Goal: Task Accomplishment & Management: Manage account settings

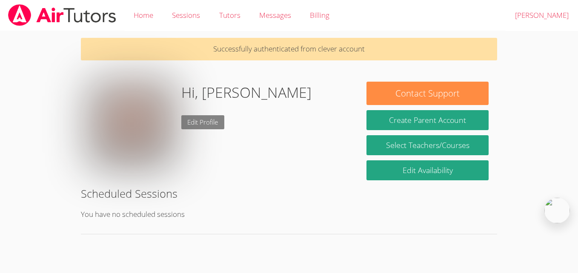
click at [192, 120] on link "Edit Profile" at bounding box center [202, 122] width 43 height 14
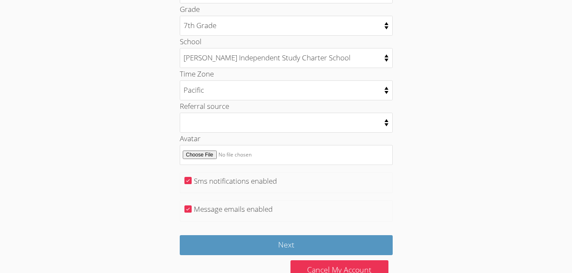
scroll to position [445, 0]
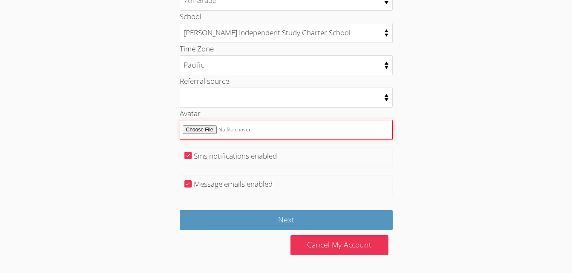
click at [198, 129] on input "Avatar" at bounding box center [286, 130] width 213 height 20
type input "C:\fakepath\Screenshot 2025-09-04 085312.png"
click at [280, 129] on input "Avatar" at bounding box center [286, 130] width 213 height 20
click at [213, 129] on input "Avatar" at bounding box center [286, 130] width 213 height 20
type input "C:\fakepath\Tracy Charter Logo.png"
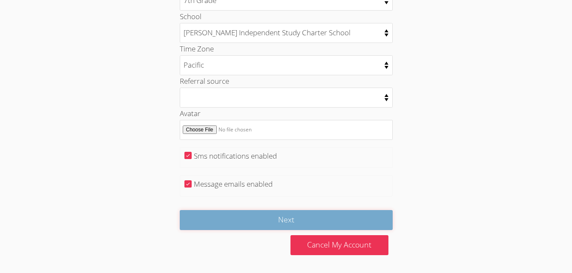
click at [276, 216] on input "Next" at bounding box center [286, 220] width 213 height 20
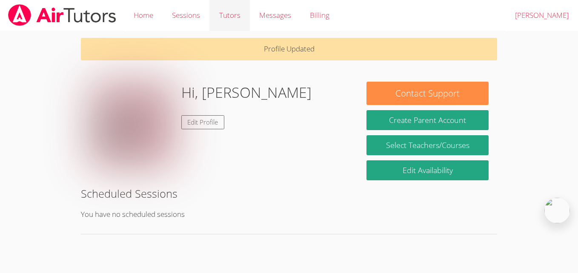
click at [221, 21] on link "Tutors" at bounding box center [229, 15] width 40 height 31
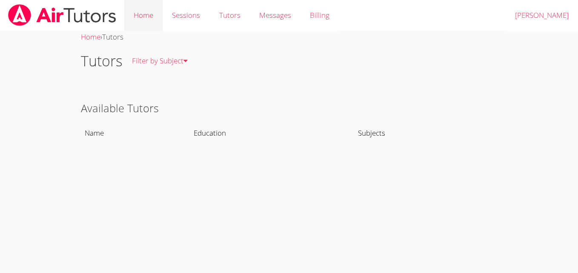
click at [156, 17] on link "Home" at bounding box center [143, 15] width 38 height 31
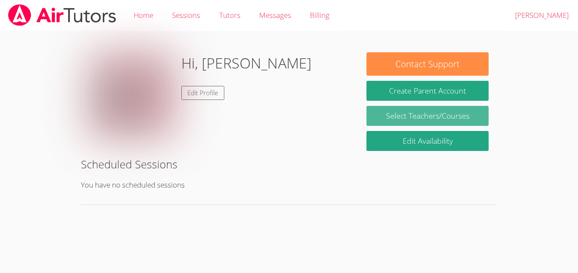
click at [430, 112] on link "Select Teachers/Courses" at bounding box center [428, 116] width 122 height 20
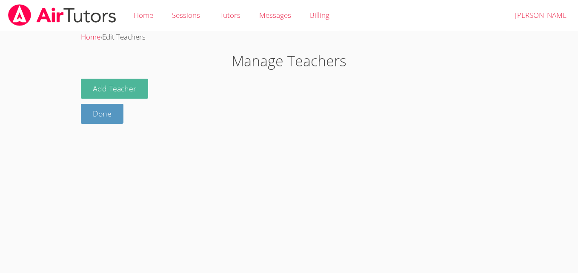
click at [116, 85] on button "Add Teacher" at bounding box center [114, 89] width 67 height 20
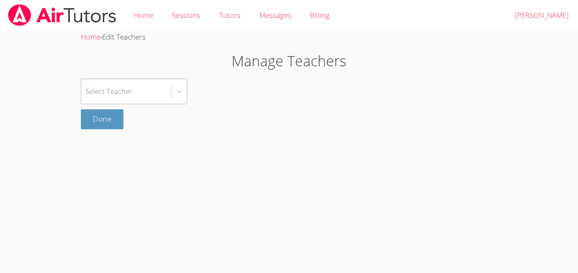
click at [120, 89] on div "Select Teacher" at bounding box center [109, 91] width 47 height 12
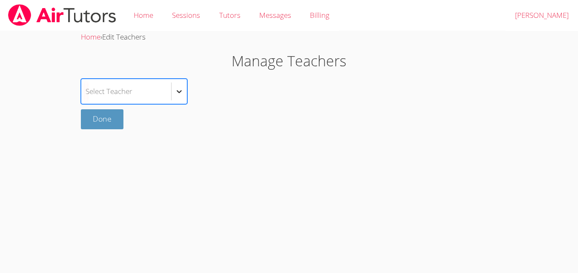
click at [173, 95] on div at bounding box center [179, 91] width 15 height 15
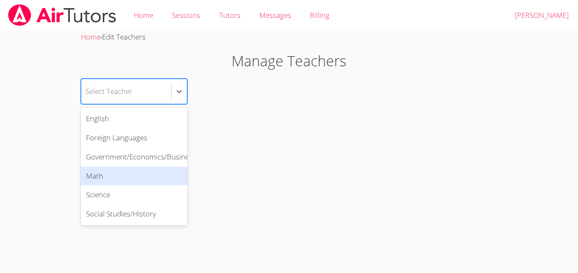
click at [150, 177] on div "Math" at bounding box center [134, 176] width 106 height 19
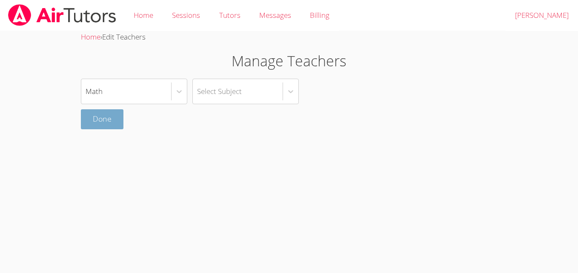
click at [110, 121] on link "Done" at bounding box center [102, 119] width 43 height 20
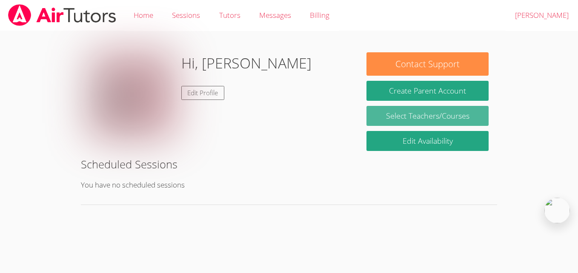
click at [436, 115] on link "Select Teachers/Courses" at bounding box center [428, 116] width 122 height 20
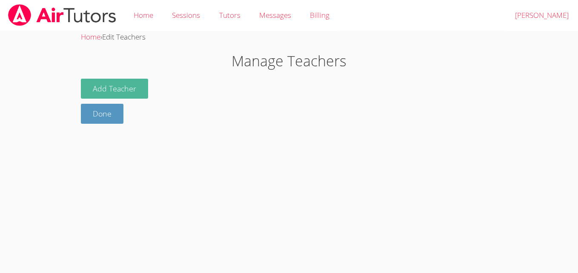
click at [114, 89] on button "Add Teacher" at bounding box center [114, 89] width 67 height 20
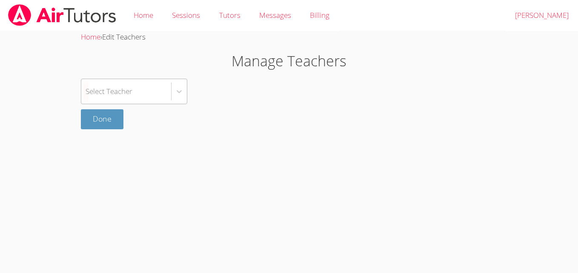
click at [157, 92] on div "Select Teacher" at bounding box center [126, 91] width 90 height 25
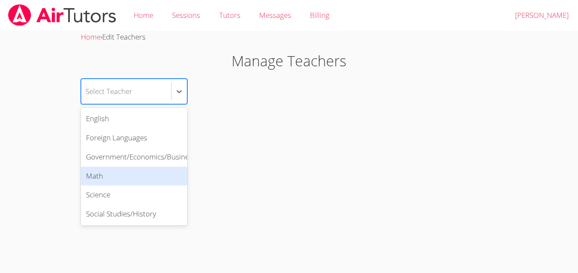
click at [142, 178] on div "Math" at bounding box center [134, 176] width 106 height 19
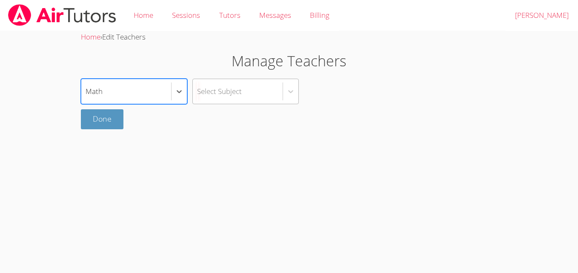
click at [234, 89] on div "Select Subject" at bounding box center [219, 91] width 45 height 12
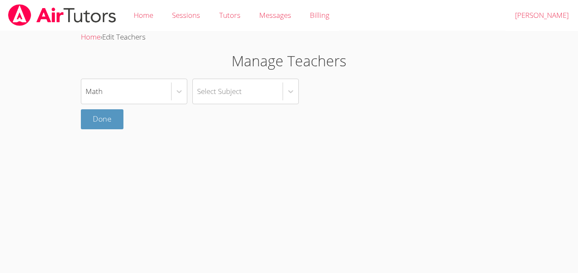
click at [337, 106] on div "Math Select Subject Done" at bounding box center [289, 104] width 416 height 51
click at [123, 116] on link "Done" at bounding box center [102, 119] width 43 height 20
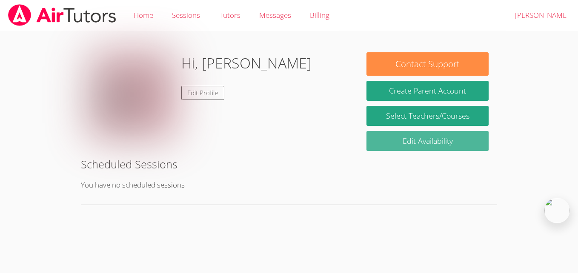
click at [407, 141] on link "Edit Availability" at bounding box center [428, 141] width 122 height 20
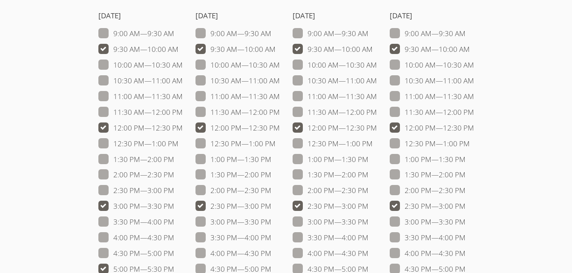
scroll to position [81, 0]
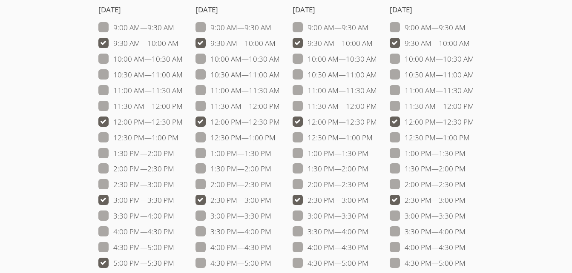
click at [465, 198] on span at bounding box center [465, 200] width 0 height 10
click at [465, 198] on input "2:30 PM — 3:00 PM" at bounding box center [468, 198] width 7 height 7
checkbox input "false"
click at [368, 203] on span at bounding box center [368, 200] width 0 height 10
click at [368, 202] on input "2:30 PM — 3:00 PM" at bounding box center [371, 198] width 7 height 7
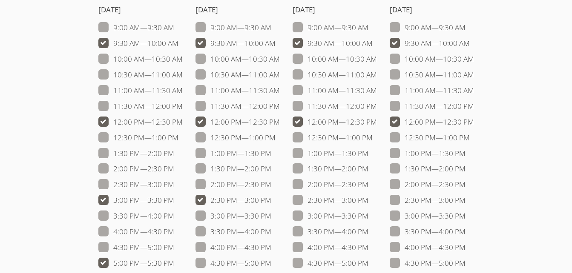
checkbox input "false"
click at [271, 204] on span at bounding box center [271, 200] width 0 height 10
click at [271, 202] on input "2:30 PM — 3:00 PM" at bounding box center [274, 198] width 7 height 7
checkbox input "false"
click at [109, 199] on label "3:00 PM — 3:30 PM" at bounding box center [136, 200] width 76 height 11
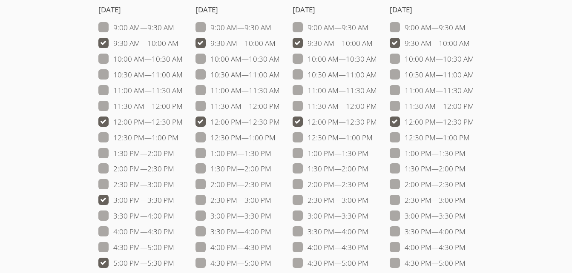
click at [174, 199] on input "3:00 PM — 3:30 PM" at bounding box center [177, 198] width 7 height 7
checkbox input "false"
click at [104, 264] on label "5:00 PM — 5:30 PM" at bounding box center [136, 263] width 76 height 11
click at [174, 264] on input "5:00 PM — 5:30 PM" at bounding box center [177, 261] width 7 height 7
checkbox input "false"
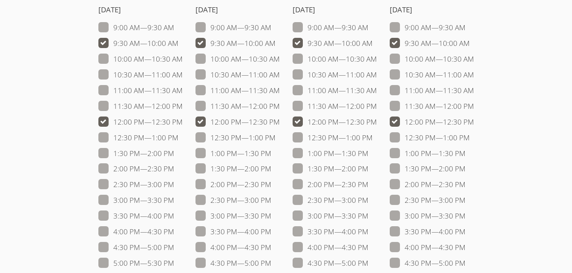
click at [128, 46] on label "9:30 AM — 10:00 AM" at bounding box center [138, 43] width 80 height 11
click at [178, 45] on input "9:30 AM — 10:00 AM" at bounding box center [181, 41] width 7 height 7
checkbox input "false"
click at [215, 39] on label "9:30 AM — 10:00 AM" at bounding box center [235, 43] width 80 height 11
click at [275, 39] on input "9:30 AM — 10:00 AM" at bounding box center [278, 41] width 7 height 7
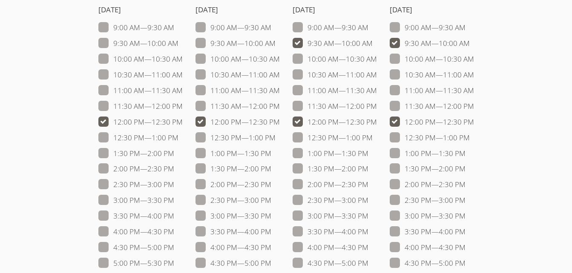
checkbox input "false"
click at [309, 40] on label "9:30 AM — 10:00 AM" at bounding box center [332, 43] width 80 height 11
click at [373, 40] on input "9:30 AM — 10:00 AM" at bounding box center [376, 41] width 7 height 7
checkbox input "false"
click at [423, 38] on label "9:30 AM — 10:00 AM" at bounding box center [430, 43] width 80 height 11
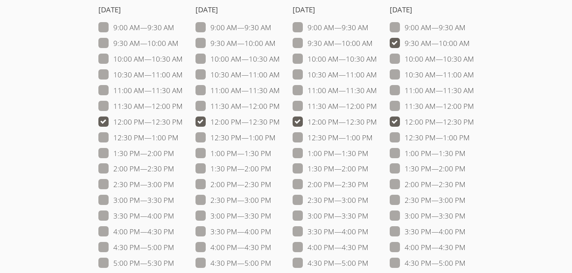
click at [470, 38] on input "9:30 AM — 10:00 AM" at bounding box center [473, 41] width 7 height 7
checkbox input "false"
click at [474, 125] on span at bounding box center [474, 122] width 0 height 10
click at [474, 124] on input "12:00 PM — 12:30 PM" at bounding box center [477, 120] width 7 height 7
checkbox input "false"
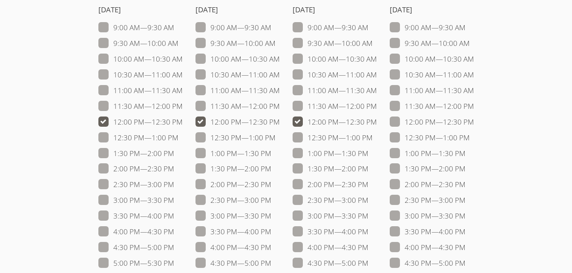
click at [377, 122] on span at bounding box center [377, 122] width 0 height 10
click at [377, 122] on input "12:00 PM — 12:30 PM" at bounding box center [380, 120] width 7 height 7
checkbox input "false"
click at [280, 125] on span at bounding box center [280, 122] width 0 height 10
click at [280, 124] on input "12:00 PM — 12:30 PM" at bounding box center [283, 120] width 7 height 7
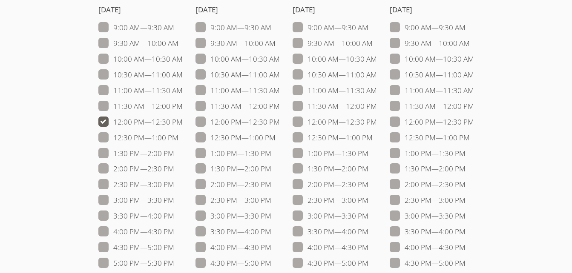
checkbox input "false"
click at [183, 123] on span at bounding box center [183, 122] width 0 height 10
click at [183, 123] on input "12:00 PM — 12:30 PM" at bounding box center [186, 120] width 7 height 7
checkbox input "false"
click at [123, 45] on label "9:30 AM — 10:00 AM" at bounding box center [138, 43] width 80 height 11
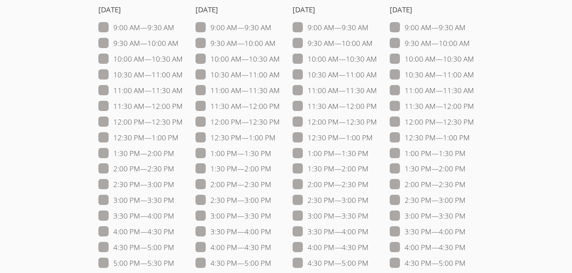
click at [178, 45] on input "9:30 AM — 10:00 AM" at bounding box center [181, 41] width 7 height 7
click at [123, 45] on label "9:30 AM — 10:00 AM" at bounding box center [138, 43] width 80 height 11
click at [178, 45] on input "9:30 AM — 10:00 AM" at bounding box center [181, 41] width 7 height 7
checkbox input "false"
click at [135, 119] on label "12:00 PM — 12:30 PM" at bounding box center [140, 122] width 84 height 11
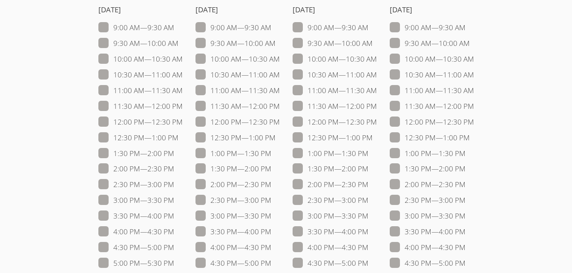
click at [183, 119] on input "12:00 PM — 12:30 PM" at bounding box center [186, 120] width 7 height 7
checkbox input "true"
click at [211, 119] on label "12:00 PM — 12:30 PM" at bounding box center [237, 122] width 84 height 11
click at [280, 119] on input "12:00 PM — 12:30 PM" at bounding box center [283, 120] width 7 height 7
checkbox input "true"
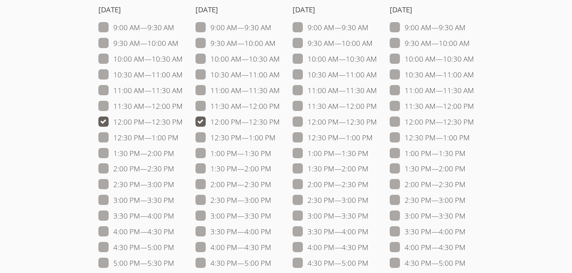
click at [326, 121] on label "12:00 PM — 12:30 PM" at bounding box center [334, 122] width 84 height 11
click at [377, 121] on input "12:00 PM — 12:30 PM" at bounding box center [380, 120] width 7 height 7
checkbox input "true"
click at [405, 120] on label "12:00 PM — 12:30 PM" at bounding box center [432, 122] width 84 height 11
click at [474, 120] on input "12:00 PM — 12:30 PM" at bounding box center [477, 120] width 7 height 7
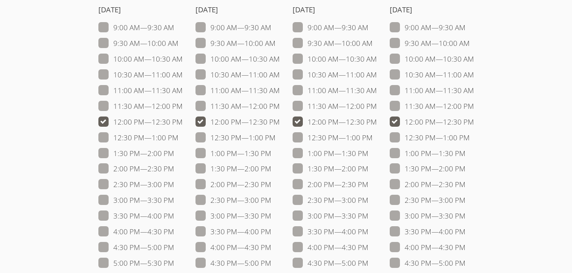
checkbox input "true"
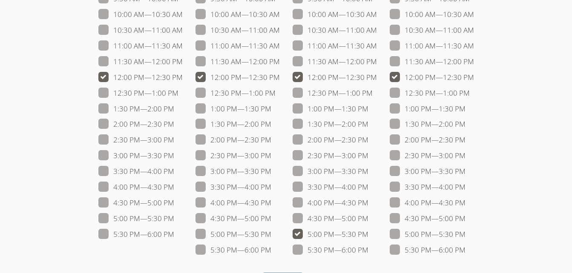
scroll to position [158, 0]
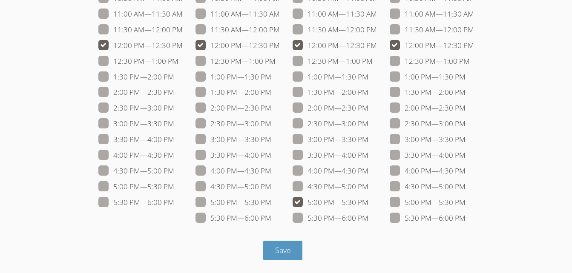
click at [330, 201] on label "5:00 PM — 5:30 PM" at bounding box center [330, 202] width 76 height 11
click at [368, 201] on input "5:00 PM — 5:30 PM" at bounding box center [371, 200] width 7 height 7
checkbox input "false"
click at [293, 256] on button "Save" at bounding box center [283, 251] width 40 height 20
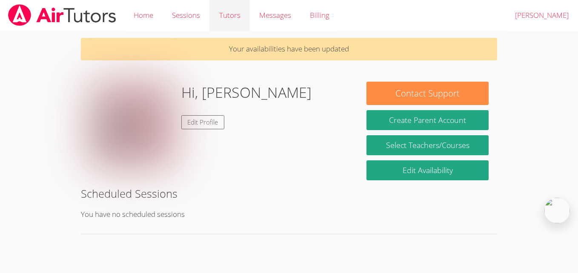
click at [218, 21] on link "Tutors" at bounding box center [229, 15] width 40 height 31
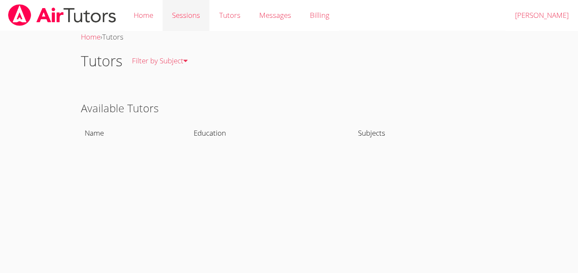
click at [194, 20] on link "Sessions" at bounding box center [186, 15] width 47 height 31
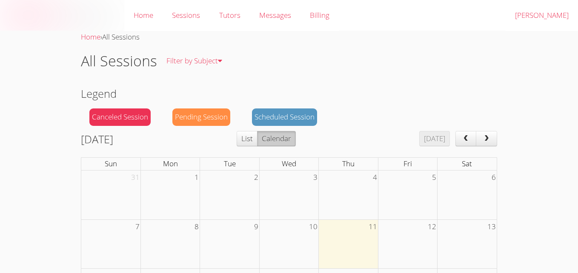
click at [152, 25] on link "Home" at bounding box center [143, 15] width 38 height 31
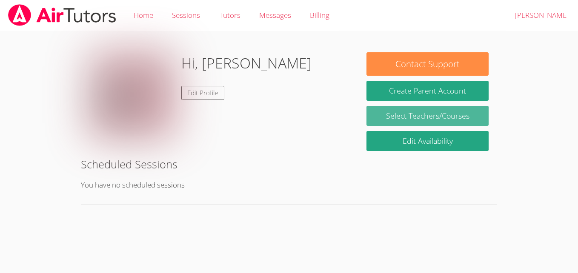
click at [427, 116] on link "Select Teachers/Courses" at bounding box center [428, 116] width 122 height 20
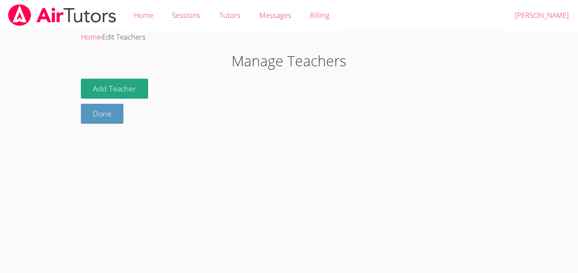
drag, startPoint x: 579, startPoint y: 82, endPoint x: 578, endPoint y: 51, distance: 31.5
click at [578, 51] on html "Home Sessions Tutors Messages Billing Logout [PERSON_NAME] Home › Edit Teachers…" at bounding box center [289, 136] width 578 height 273
click at [104, 94] on button "Add Teacher" at bounding box center [114, 89] width 67 height 20
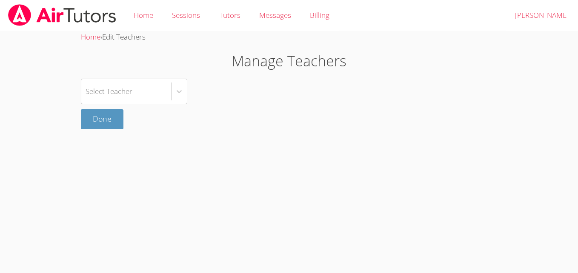
click at [127, 108] on div "Select Teacher Done" at bounding box center [289, 104] width 416 height 51
click at [183, 100] on div at bounding box center [179, 91] width 16 height 25
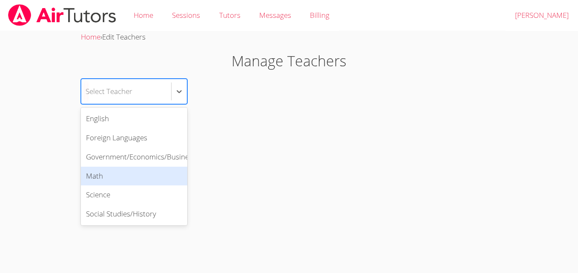
click at [126, 178] on div "Math" at bounding box center [134, 176] width 106 height 19
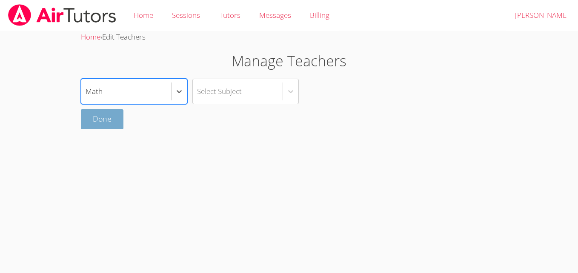
click at [110, 120] on link "Done" at bounding box center [102, 119] width 43 height 20
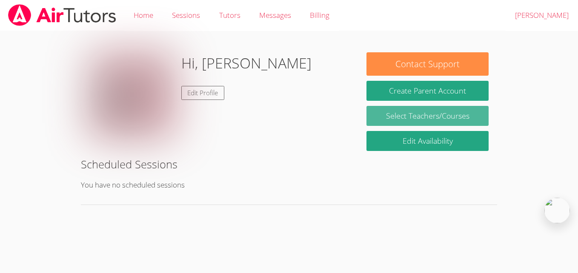
click at [423, 110] on link "Select Teachers/Courses" at bounding box center [428, 116] width 122 height 20
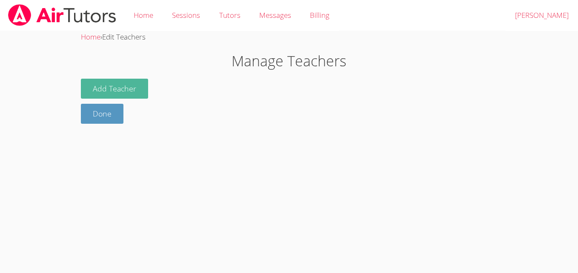
click at [135, 94] on button "Add Teacher" at bounding box center [114, 89] width 67 height 20
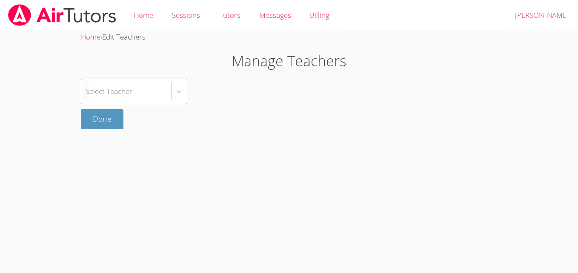
click at [147, 87] on div "Select Teacher" at bounding box center [126, 91] width 90 height 25
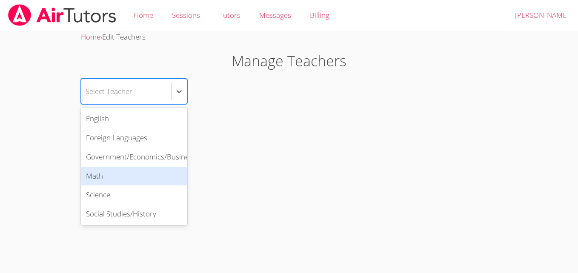
click at [141, 172] on div "Math" at bounding box center [134, 176] width 106 height 19
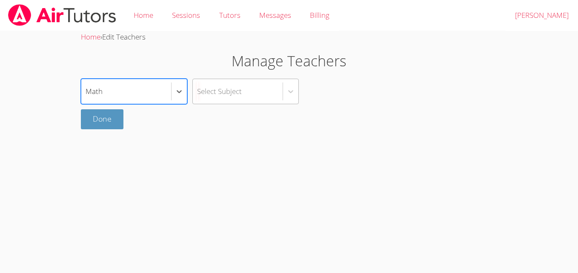
click at [255, 91] on div "Select Subject" at bounding box center [238, 91] width 90 height 25
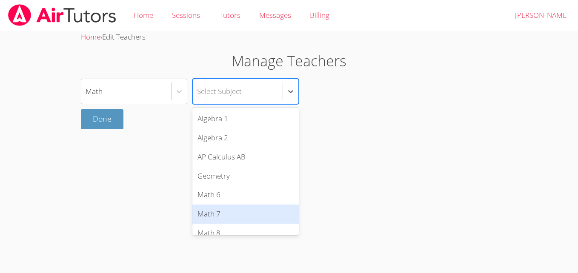
click at [234, 215] on div "Math 7" at bounding box center [245, 214] width 106 height 19
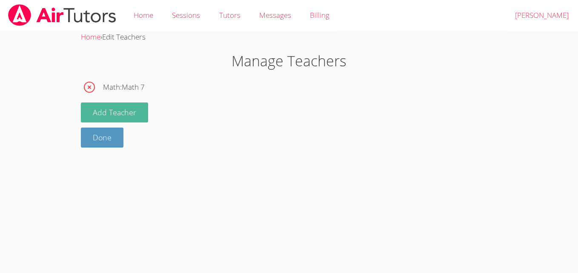
click at [131, 119] on button "Add Teacher" at bounding box center [114, 113] width 67 height 20
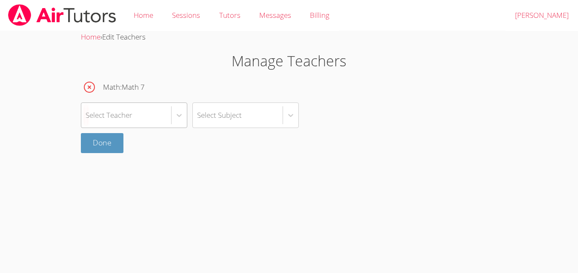
click at [148, 118] on div "Select Teacher" at bounding box center [126, 115] width 90 height 25
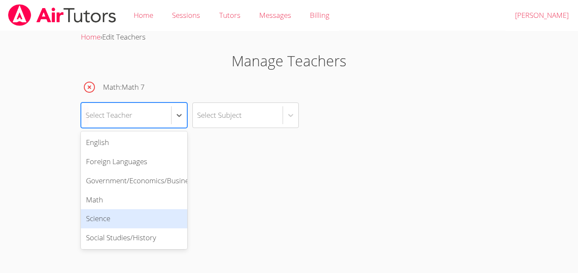
click at [139, 214] on div "Science" at bounding box center [134, 218] width 106 height 19
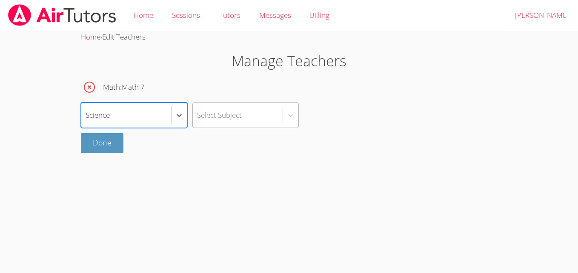
click at [235, 109] on div "Select Subject" at bounding box center [238, 115] width 90 height 25
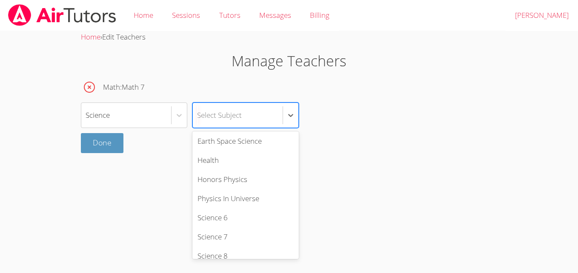
scroll to position [115, 0]
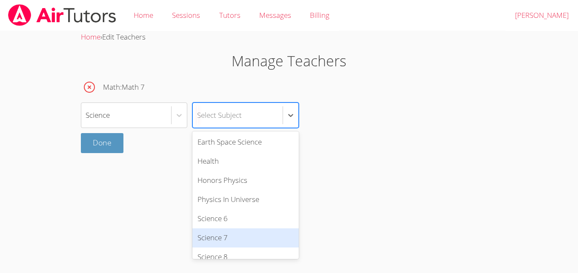
click at [262, 242] on div "Science 7" at bounding box center [245, 238] width 106 height 19
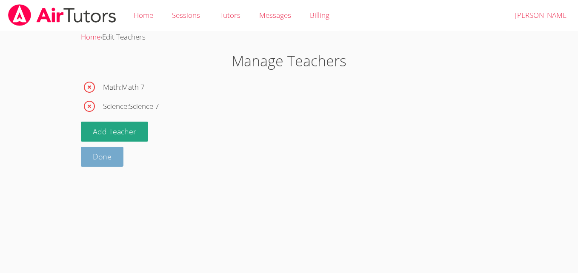
click at [111, 158] on link "Done" at bounding box center [102, 157] width 43 height 20
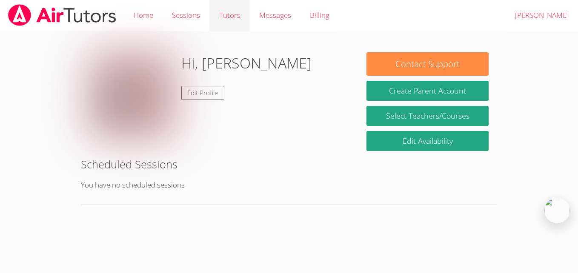
click at [227, 19] on link "Tutors" at bounding box center [229, 15] width 40 height 31
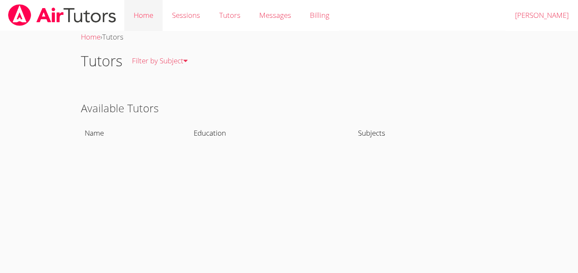
click at [146, 16] on link "Home" at bounding box center [143, 15] width 38 height 31
